Goal: Task Accomplishment & Management: Complete application form

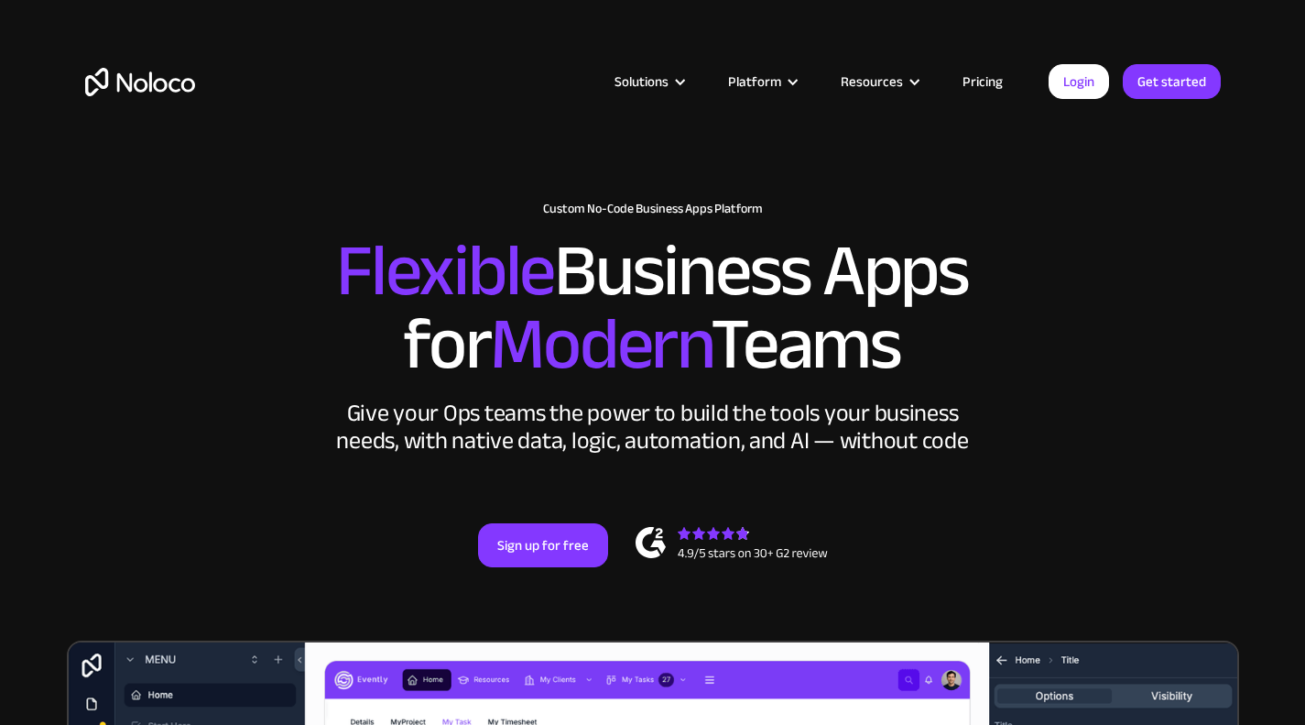
click at [518, 523] on link "Sign up for free" at bounding box center [543, 545] width 130 height 44
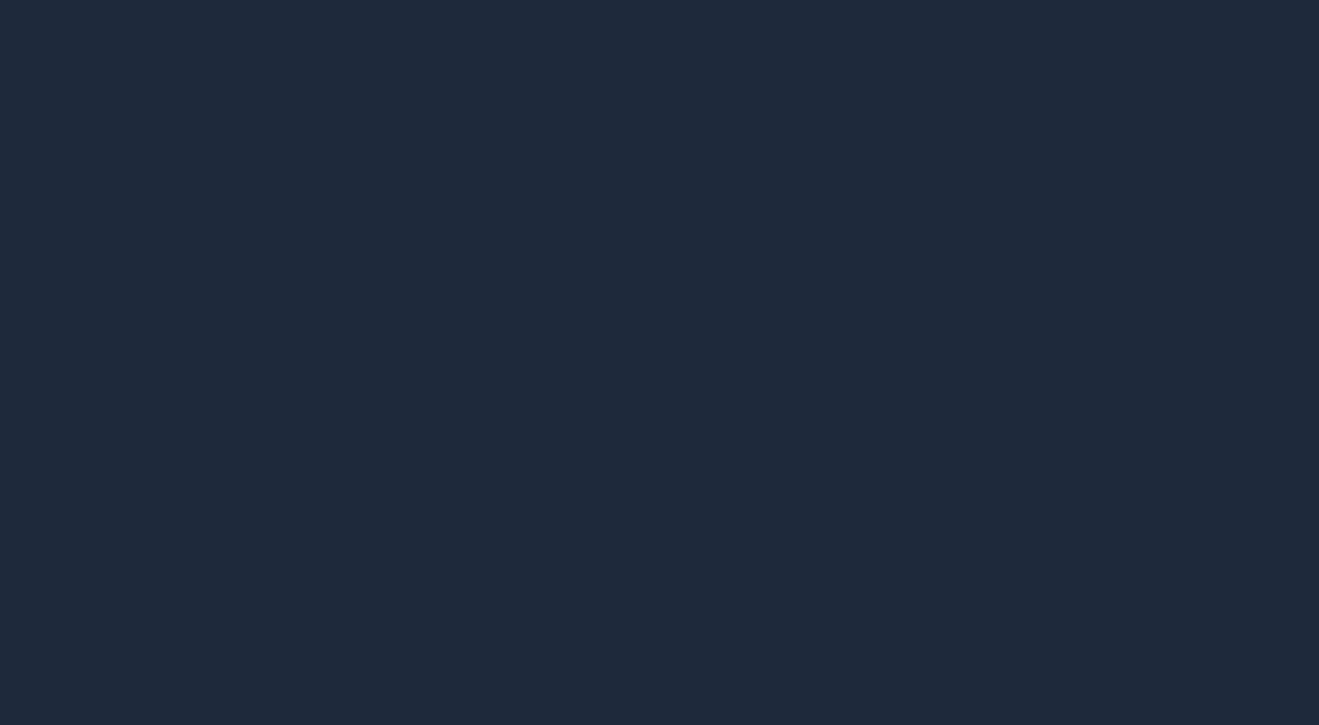
click at [705, 490] on div at bounding box center [659, 362] width 1319 height 725
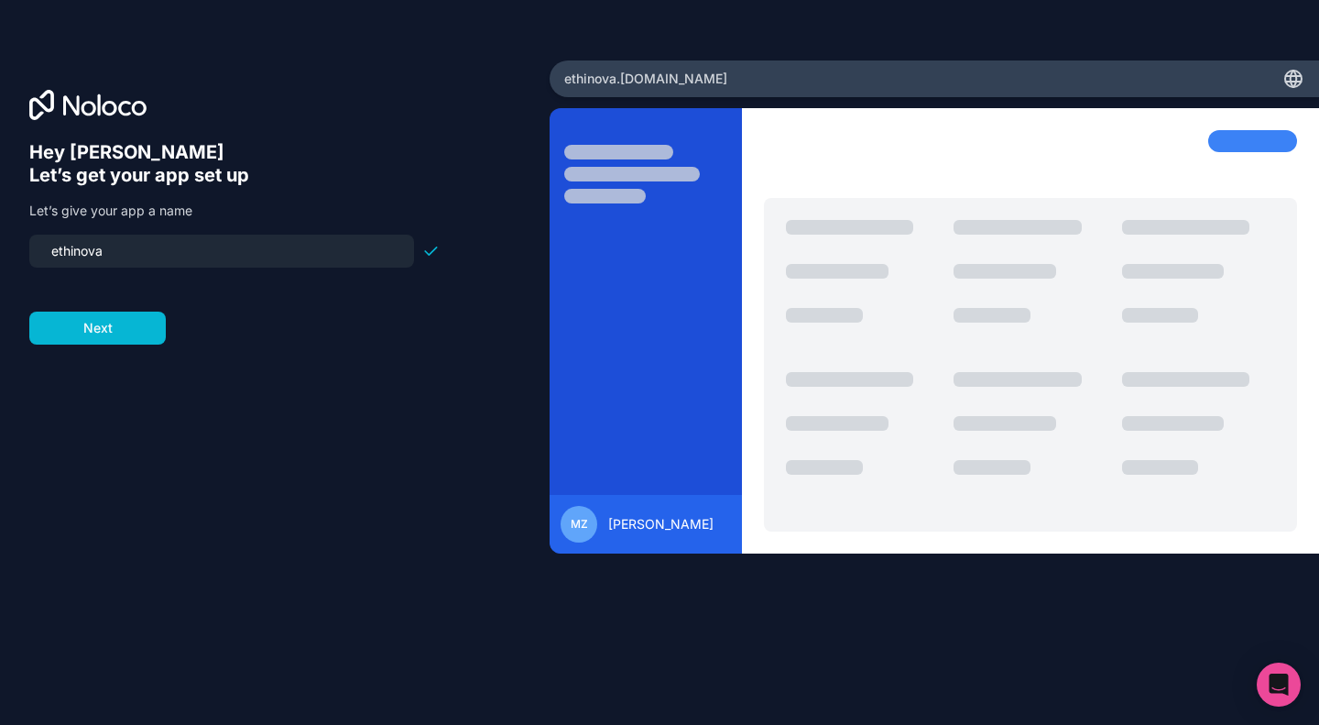
click at [324, 259] on input "ethinova" at bounding box center [221, 251] width 363 height 26
click at [116, 333] on button "Next" at bounding box center [97, 327] width 136 height 33
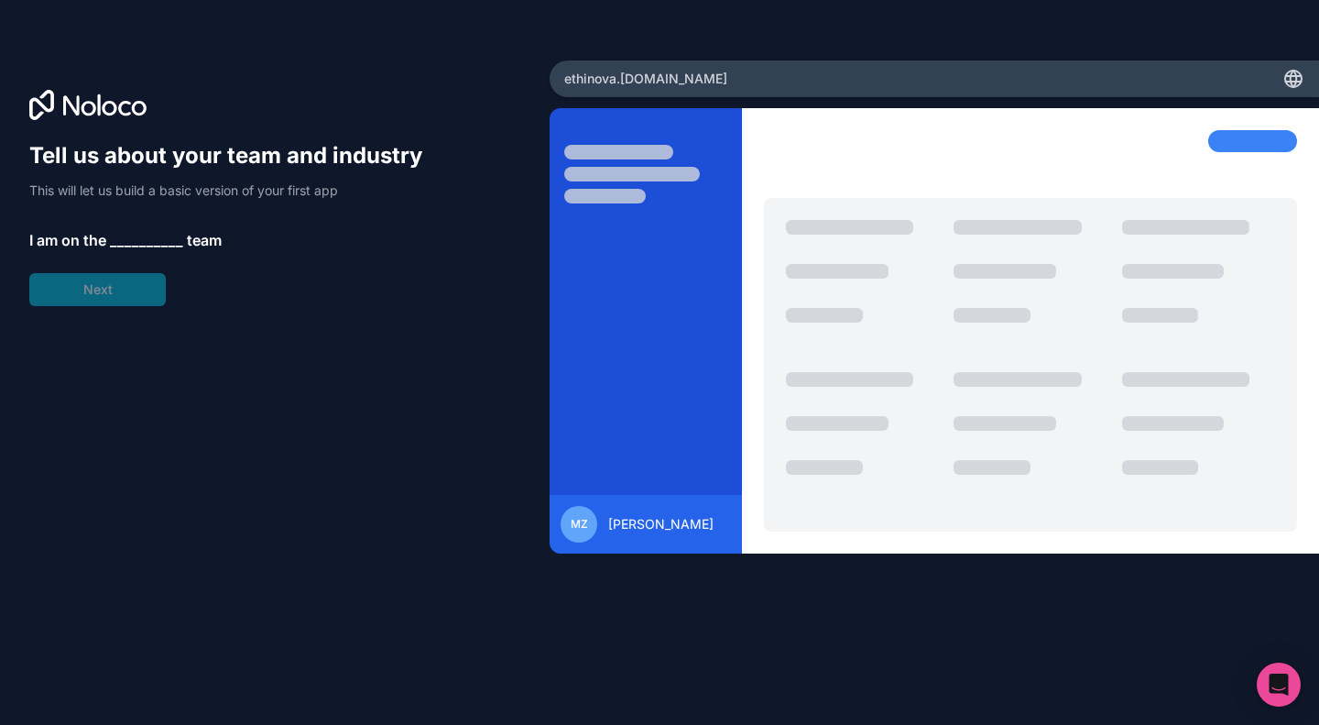
click at [132, 248] on span "__________" at bounding box center [146, 240] width 73 height 22
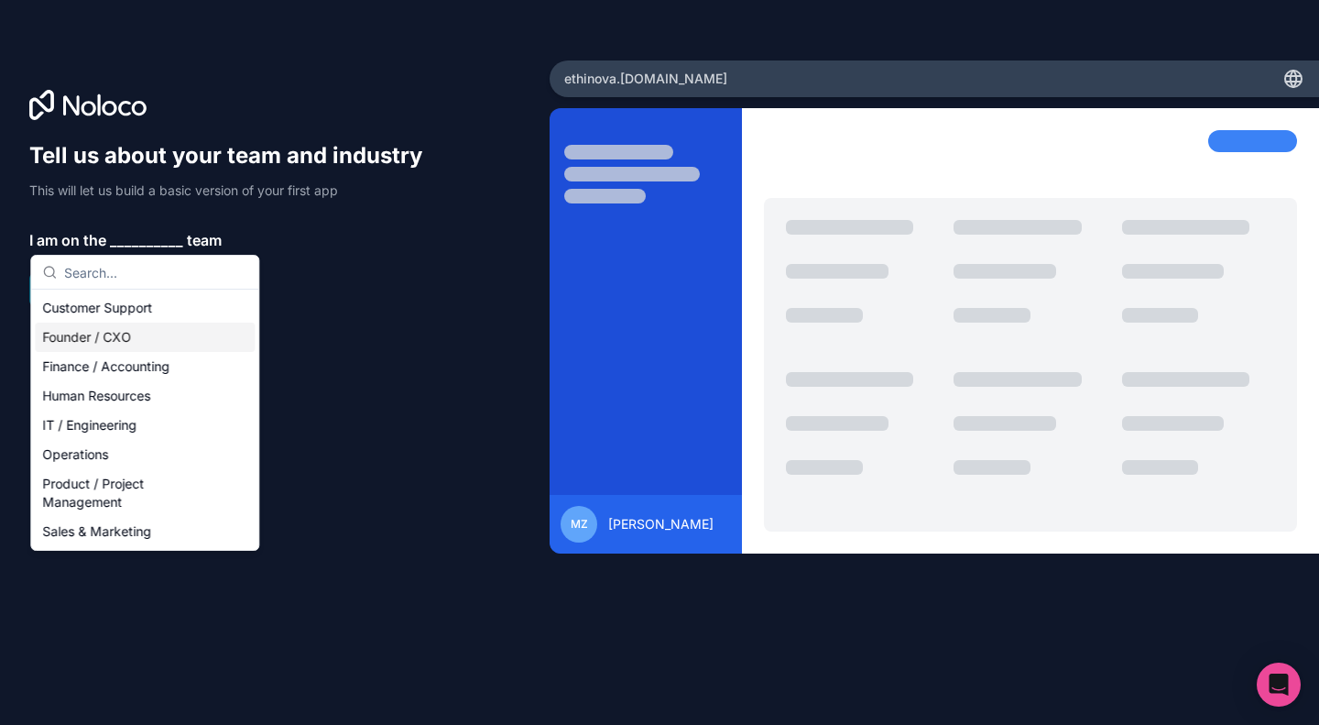
click at [130, 332] on div "Founder / CXO" at bounding box center [145, 336] width 220 height 29
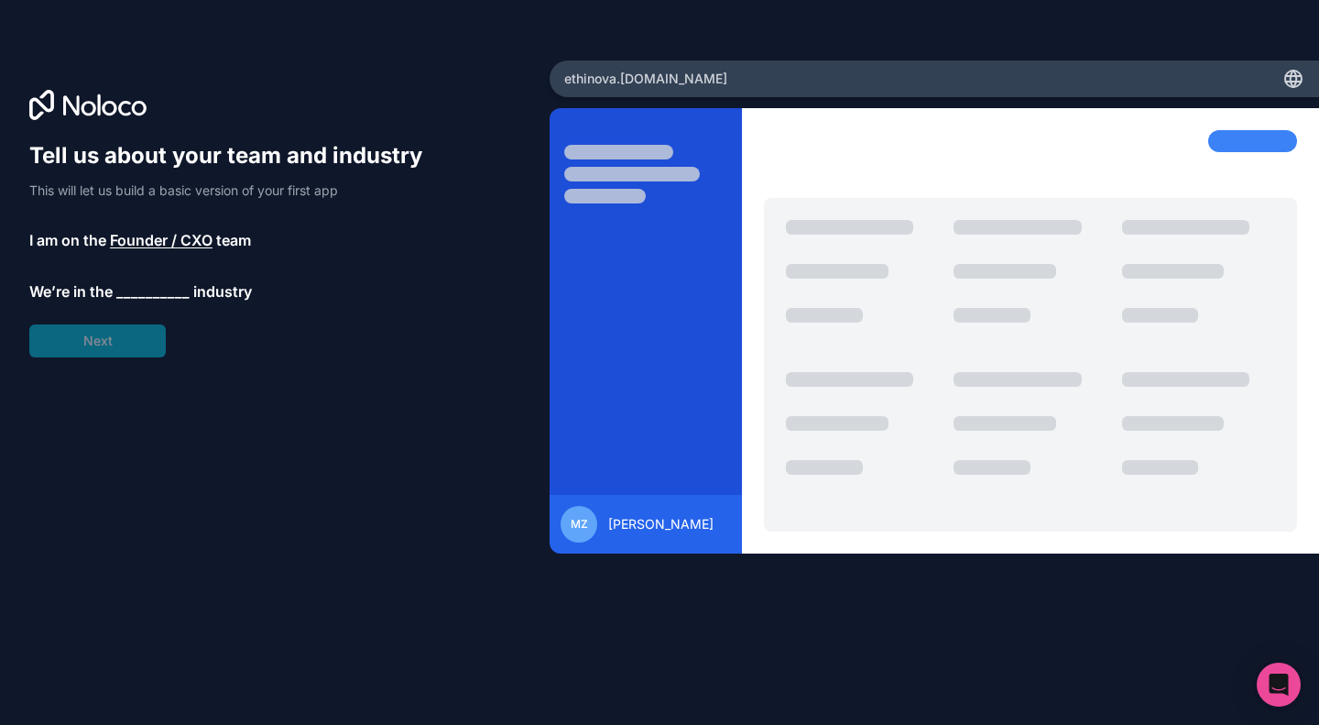
click at [139, 292] on span "__________" at bounding box center [152, 291] width 73 height 22
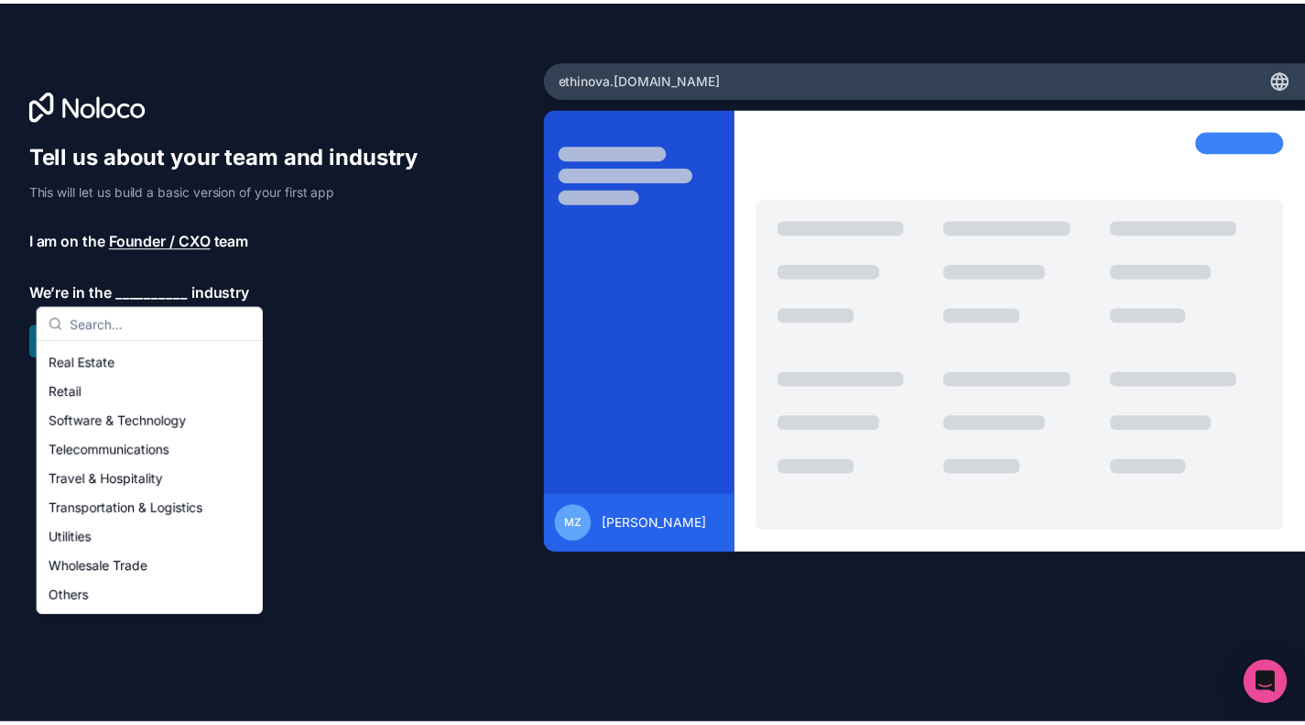
scroll to position [373, 0]
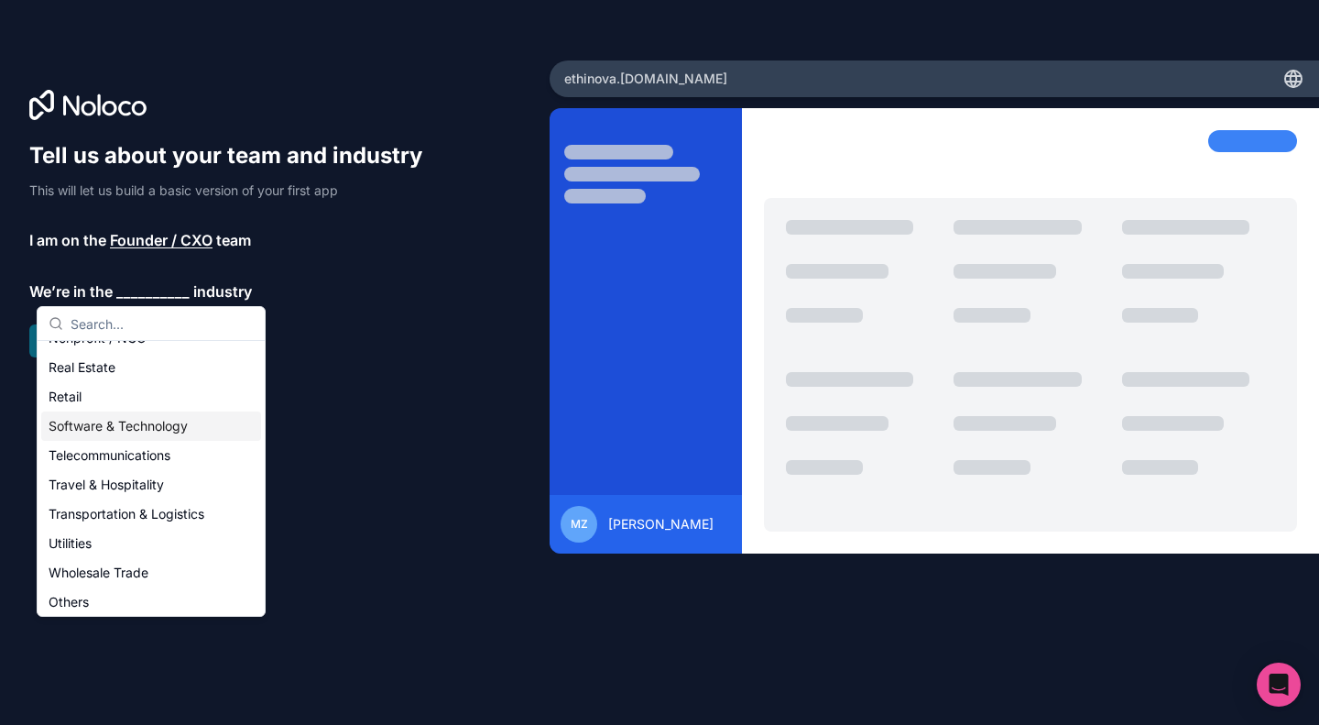
click at [119, 424] on div "Software & Technology" at bounding box center [151, 425] width 220 height 29
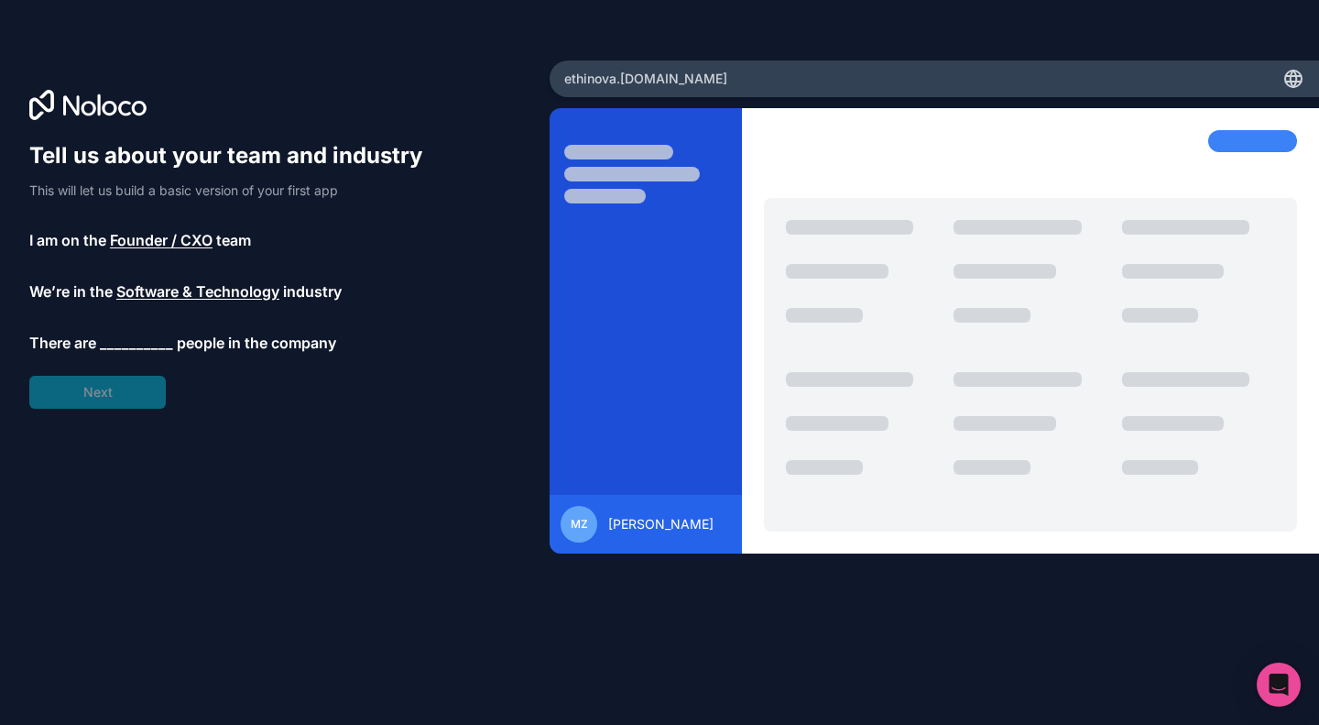
click at [123, 344] on span "__________" at bounding box center [136, 343] width 73 height 22
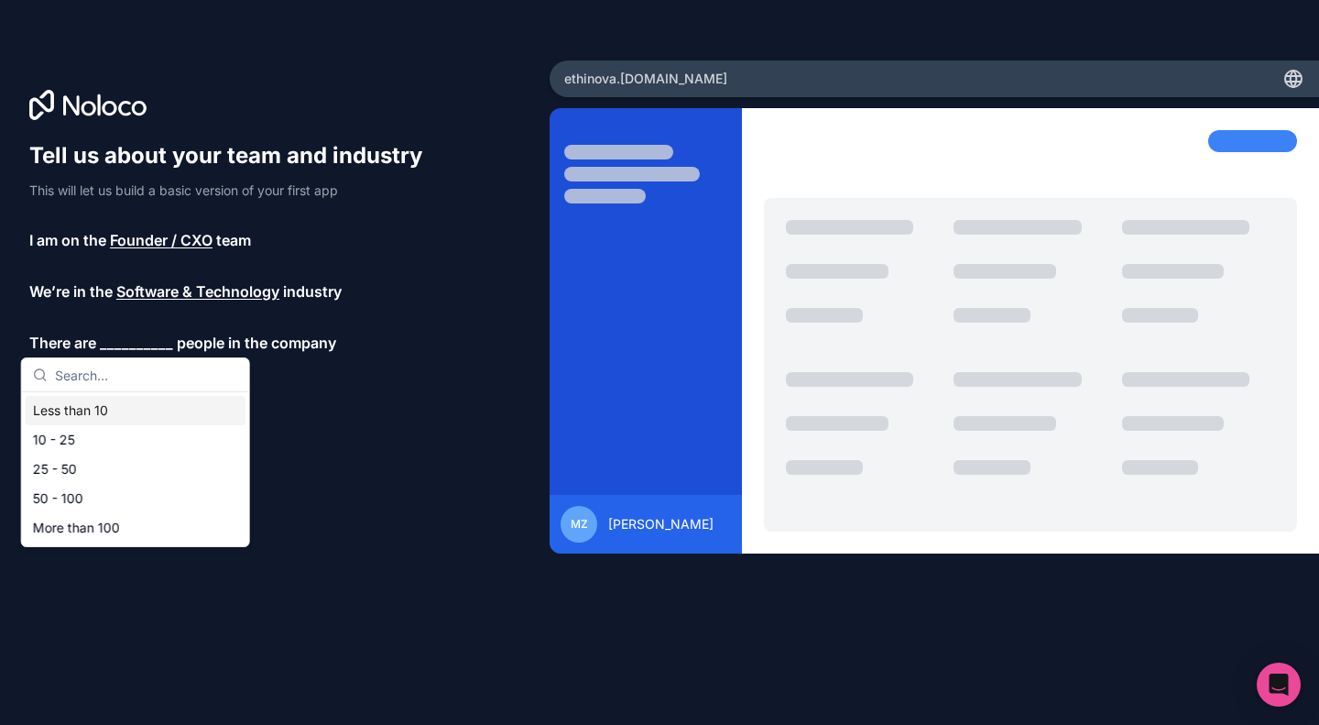
click at [102, 402] on div "Less than 10" at bounding box center [136, 410] width 220 height 29
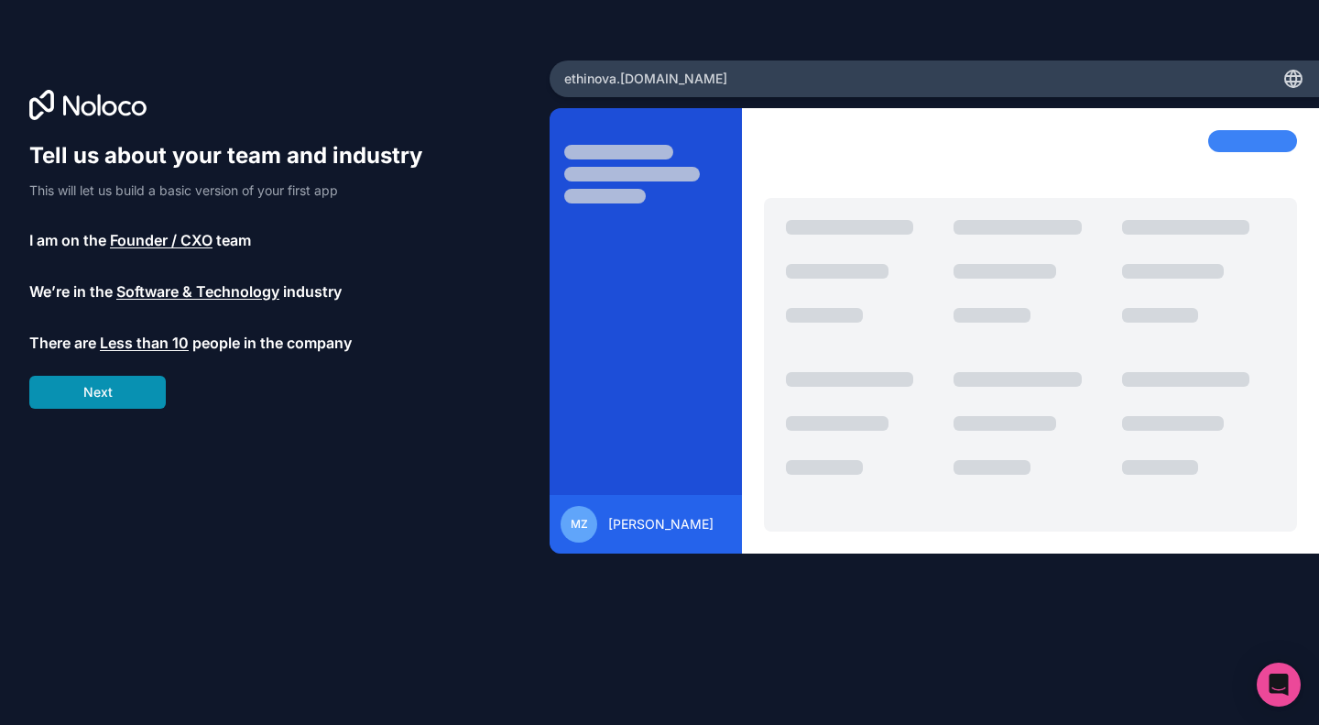
click at [96, 400] on button "Next" at bounding box center [97, 392] width 136 height 33
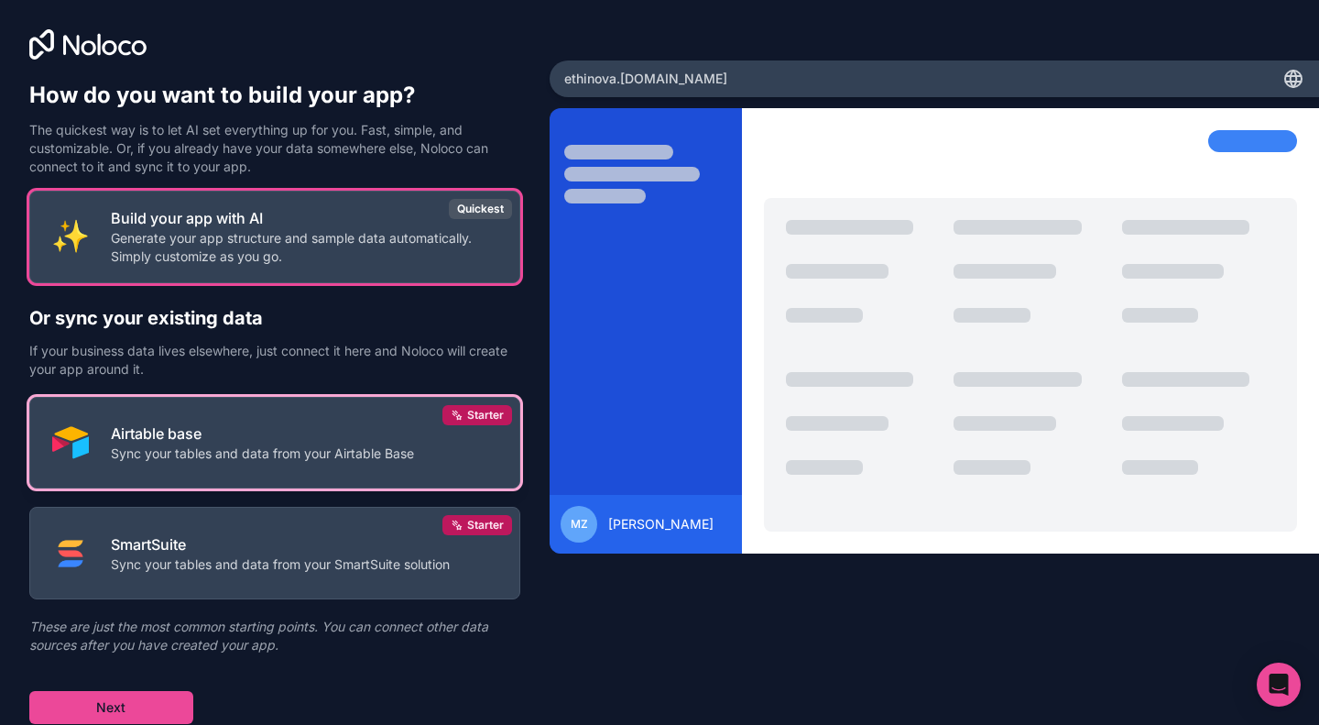
click at [137, 441] on p "Airtable base" at bounding box center [262, 433] width 303 height 22
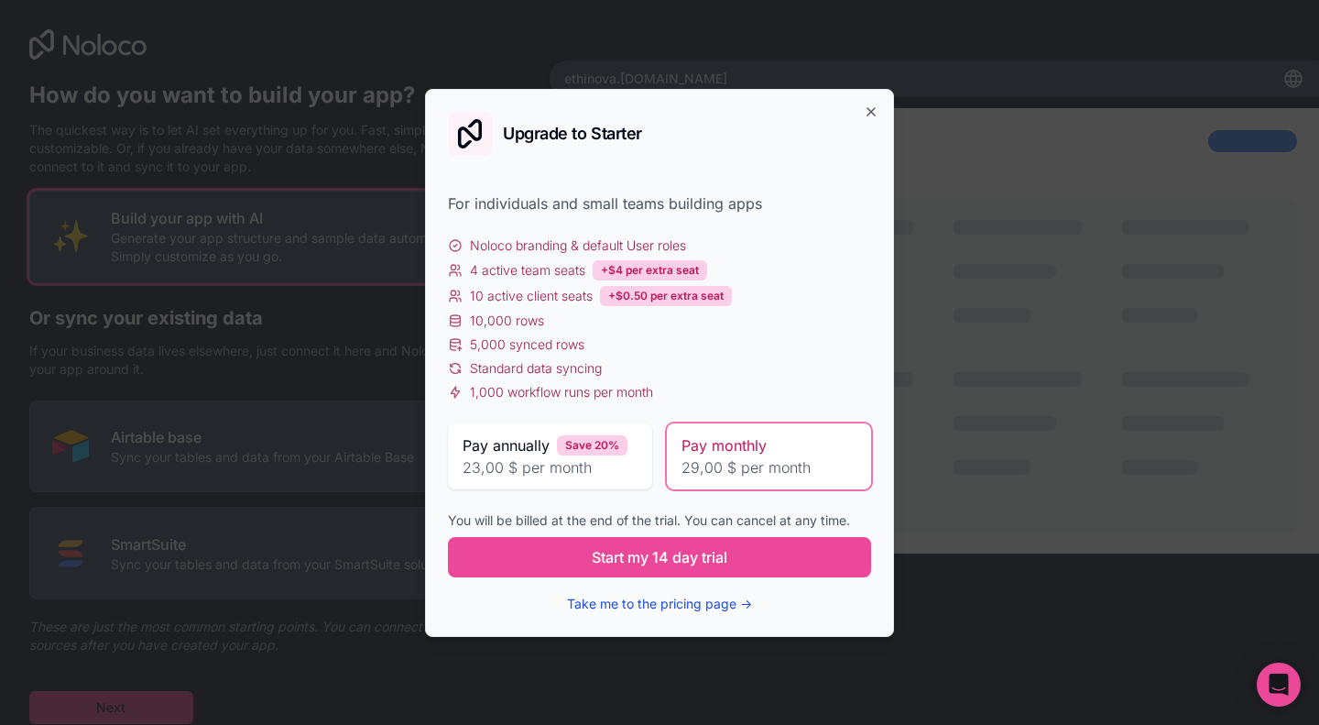
click at [705, 601] on button "Take me to the pricing page →" at bounding box center [659, 603] width 185 height 18
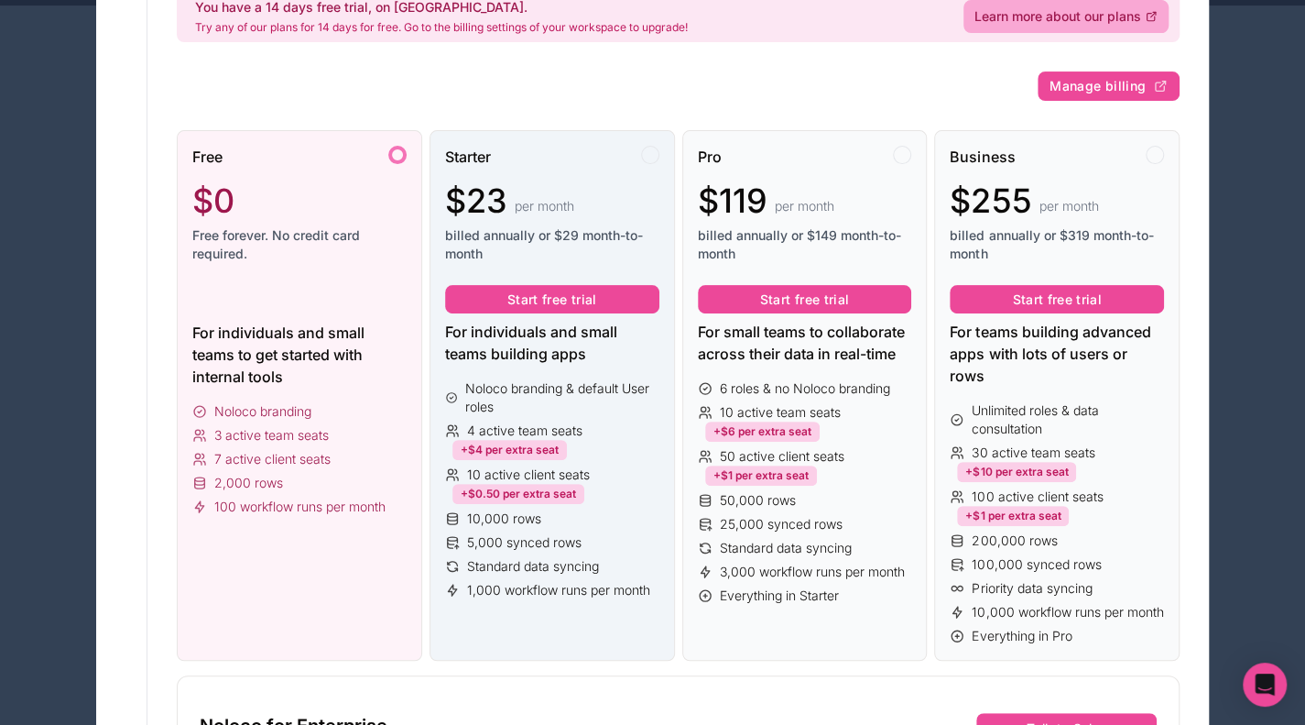
scroll to position [233, 0]
